Goal: Task Accomplishment & Management: Use online tool/utility

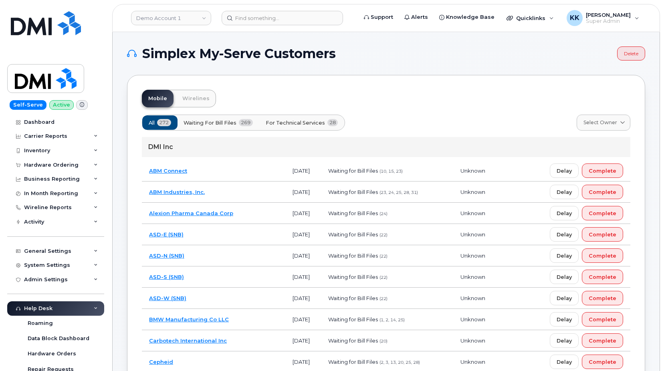
click at [310, 124] on span "For Technical Services" at bounding box center [295, 123] width 59 height 8
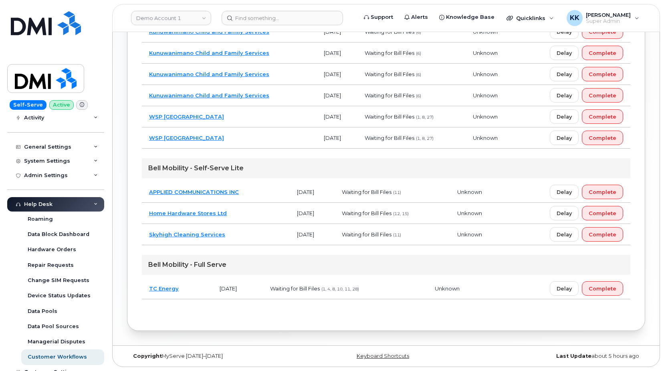
scroll to position [170, 0]
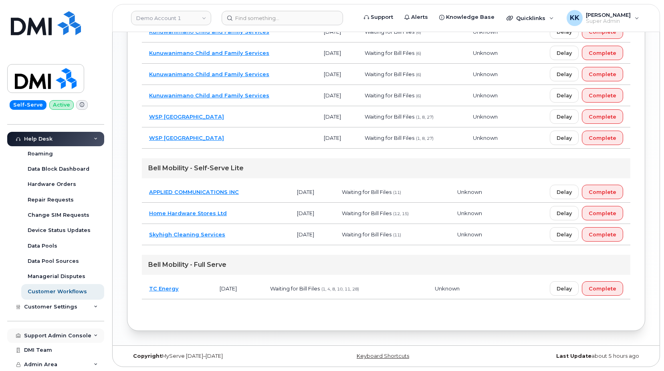
click at [66, 331] on div "Support Admin Console" at bounding box center [55, 336] width 97 height 14
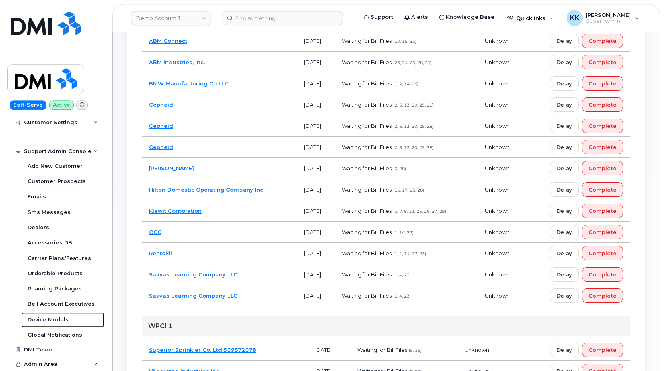
scroll to position [56, 0]
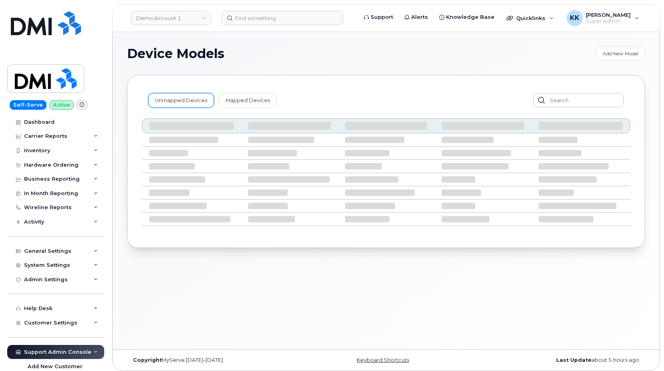
click at [168, 103] on link "Unmapped Devices" at bounding box center [181, 100] width 66 height 14
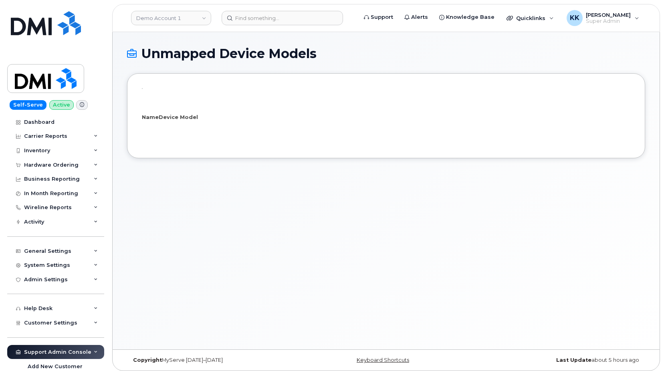
select select "25"
